Goal: Task Accomplishment & Management: Manage account settings

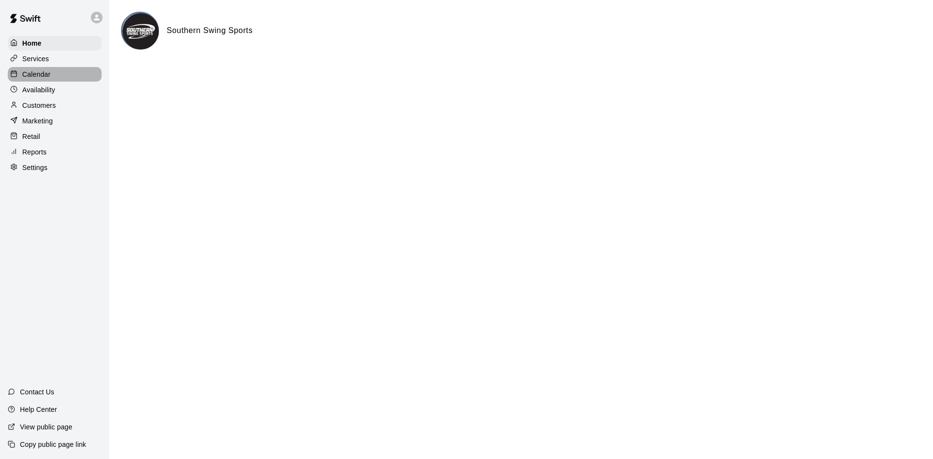
click at [42, 71] on p "Calendar" at bounding box center [36, 75] width 28 height 10
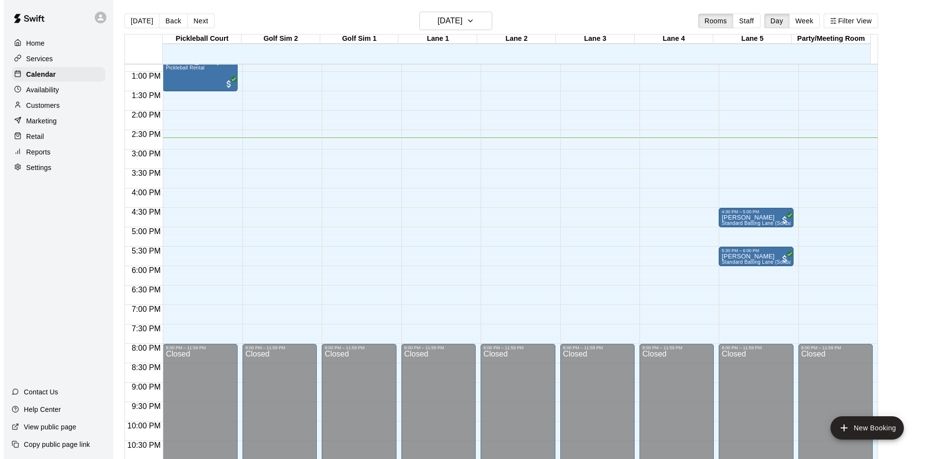
scroll to position [304, 0]
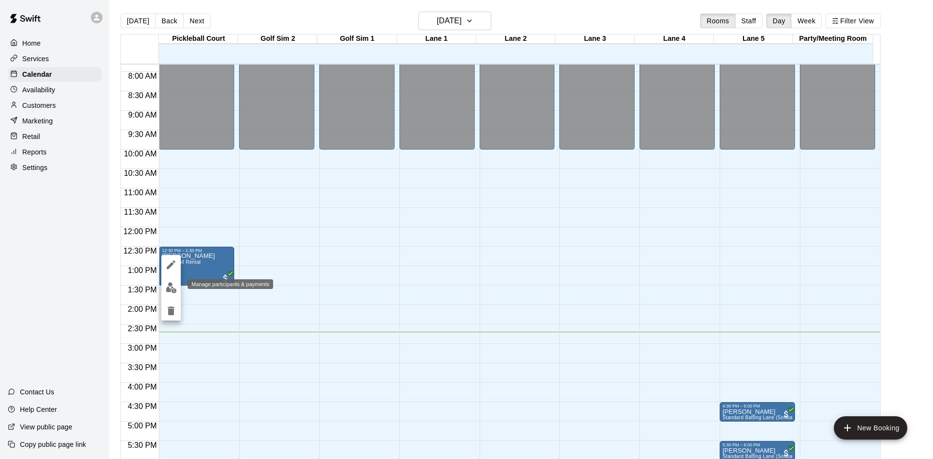
click at [166, 285] on img "edit" at bounding box center [171, 287] width 11 height 11
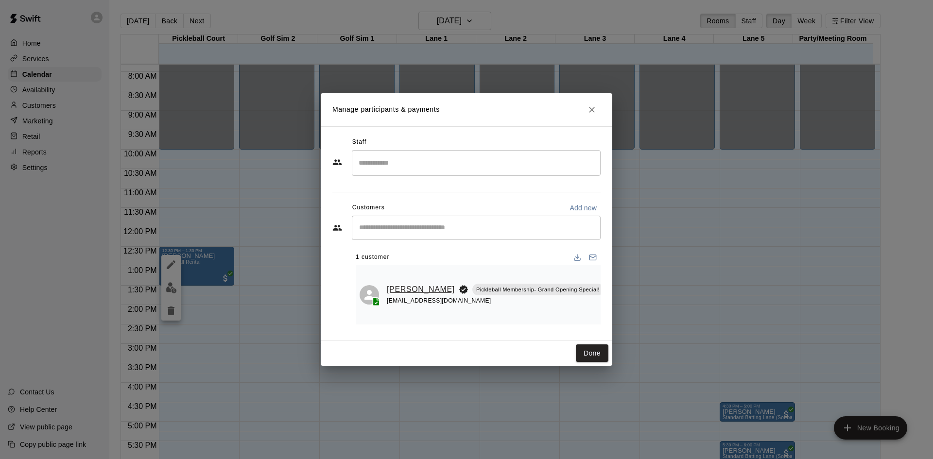
click at [396, 283] on link "[PERSON_NAME]" at bounding box center [421, 289] width 68 height 13
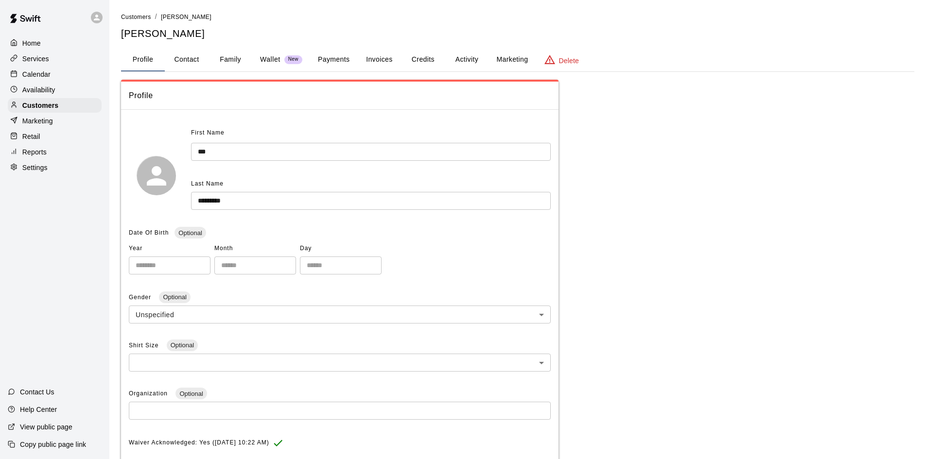
click at [467, 55] on button "Activity" at bounding box center [467, 59] width 44 height 23
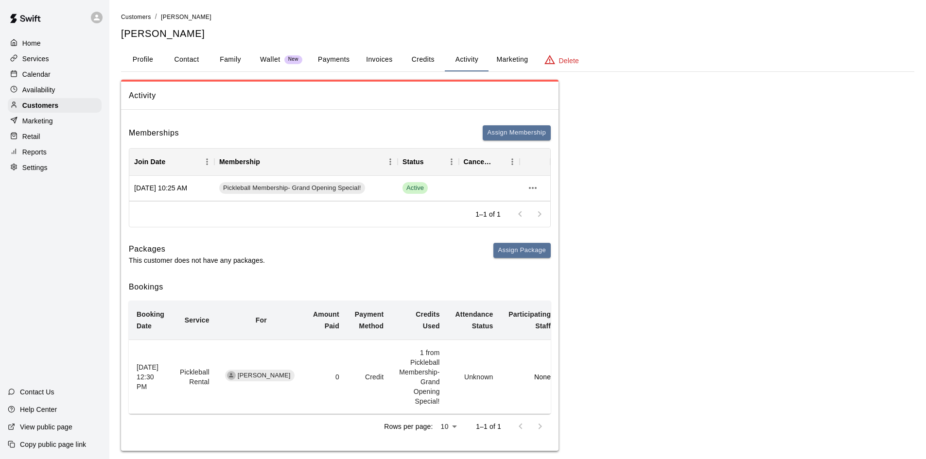
click at [427, 64] on button "Credits" at bounding box center [423, 59] width 44 height 23
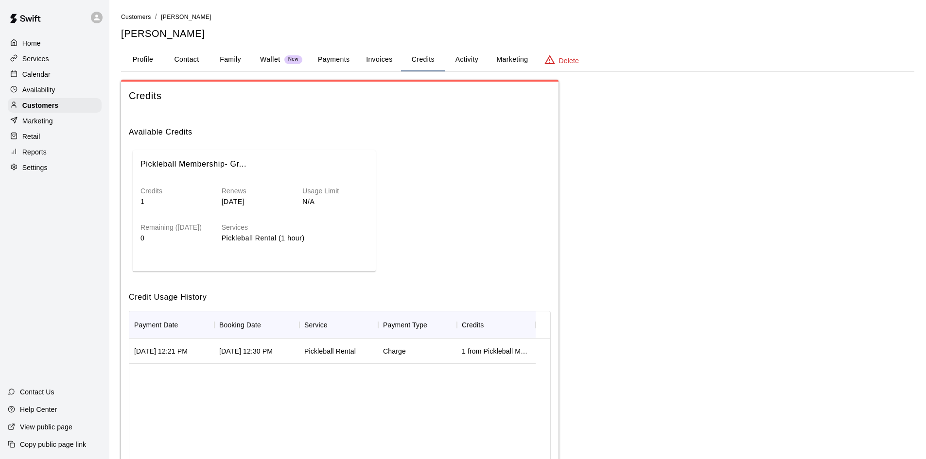
click at [28, 40] on p "Home" at bounding box center [31, 43] width 18 height 10
